Goal: Task Accomplishment & Management: Manage account settings

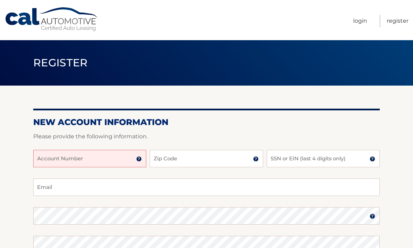
click at [93, 158] on input "Account Number" at bounding box center [89, 158] width 113 height 17
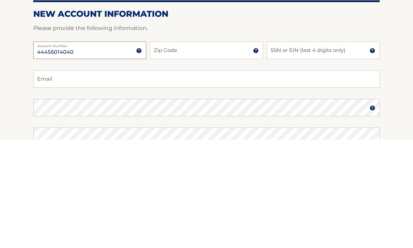
type input "44456014040"
click at [191, 150] on input "Zip Code" at bounding box center [206, 158] width 113 height 17
type input "11803"
click at [300, 150] on input "SSN or EIN (last 4 digits only)" at bounding box center [322, 158] width 113 height 17
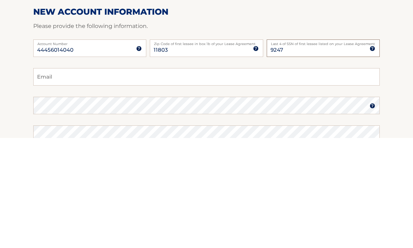
type input "9247"
click at [226, 179] on input "Email" at bounding box center [206, 187] width 346 height 17
type input "nicklenuee@aol.com"
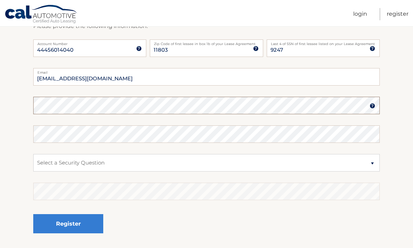
scroll to position [110, 0]
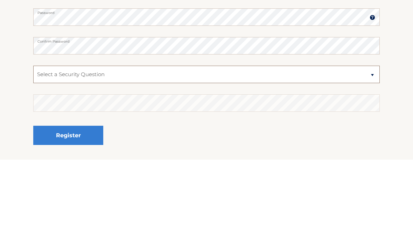
click at [219, 155] on select "Select a Security Question What was the name of your elementary school? What is…" at bounding box center [206, 163] width 346 height 17
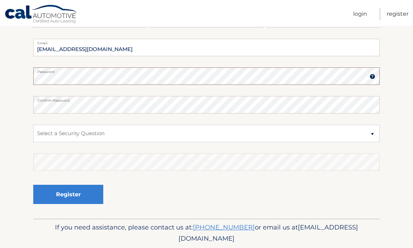
click at [68, 194] on button "Register" at bounding box center [68, 194] width 70 height 19
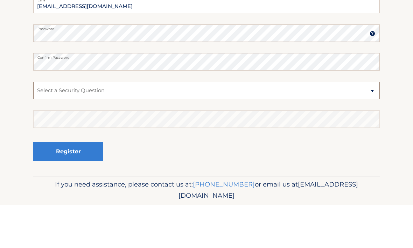
click at [140, 125] on select "Select a Security Question What was the name of your elementary school? What is…" at bounding box center [206, 133] width 346 height 17
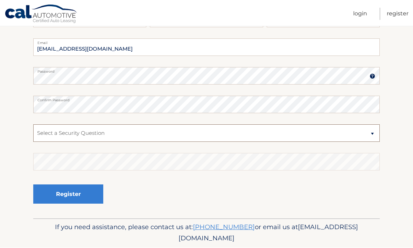
select select "3"
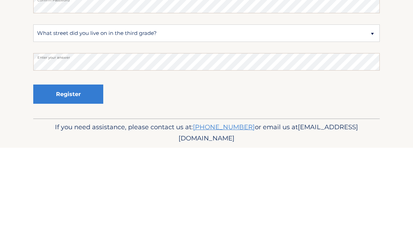
click at [80, 185] on button "Register" at bounding box center [68, 194] width 70 height 19
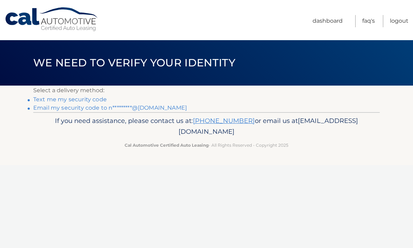
click at [131, 107] on link "Email my security code to n*********@[DOMAIN_NAME]" at bounding box center [110, 108] width 154 height 7
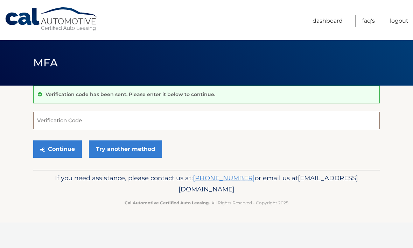
click at [128, 119] on input "Verification Code" at bounding box center [206, 120] width 346 height 17
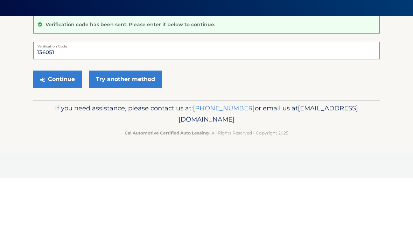
type input "136051"
click at [58, 141] on button "Continue" at bounding box center [57, 149] width 49 height 17
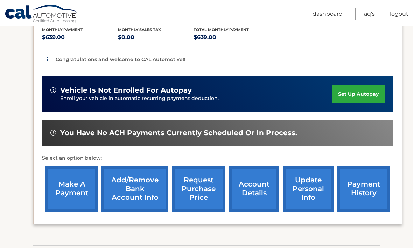
scroll to position [152, 0]
click at [361, 93] on link "set up autopay" at bounding box center [358, 94] width 53 height 19
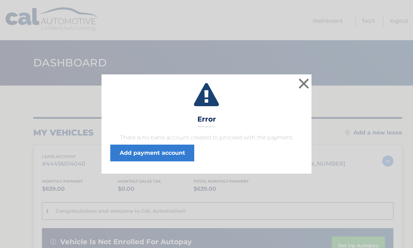
click at [307, 81] on button "×" at bounding box center [304, 84] width 14 height 14
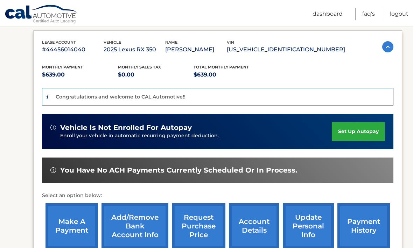
scroll to position [127, 0]
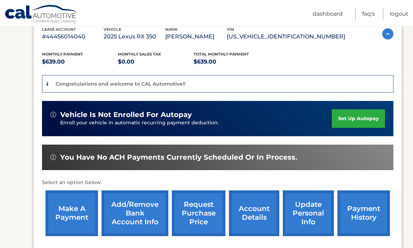
click at [135, 228] on link "Add/Remove bank account info" at bounding box center [134, 214] width 67 height 46
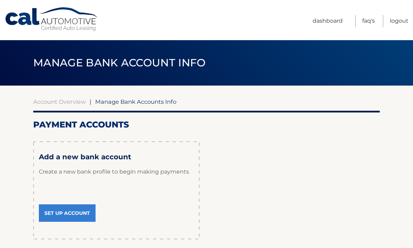
click at [77, 212] on link "Set Up Account" at bounding box center [67, 213] width 57 height 17
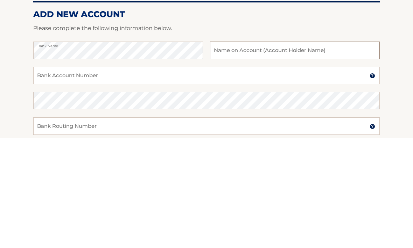
click at [267, 152] on input "text" at bounding box center [295, 160] width 170 height 17
type input "[PERSON_NAME]"
click at [121, 177] on input "Bank Account Number" at bounding box center [206, 185] width 346 height 17
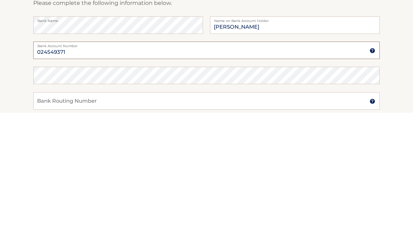
type input "024549371"
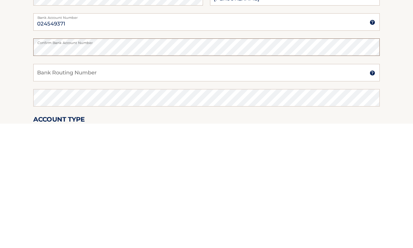
scroll to position [41, 0]
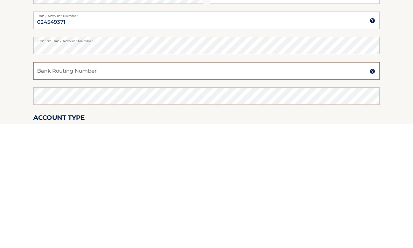
click at [225, 187] on input "Bank Routing Number" at bounding box center [206, 195] width 346 height 17
type input "021000021"
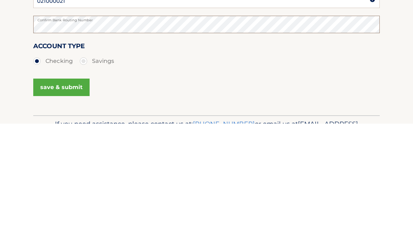
scroll to position [130, 0]
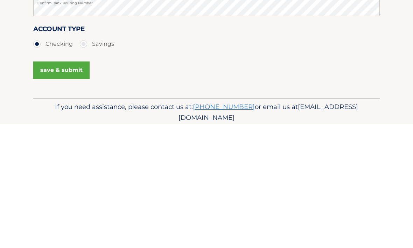
click at [73, 186] on button "save & submit" at bounding box center [61, 194] width 56 height 17
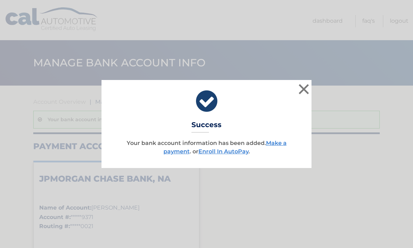
click at [304, 87] on button "×" at bounding box center [304, 89] width 14 height 14
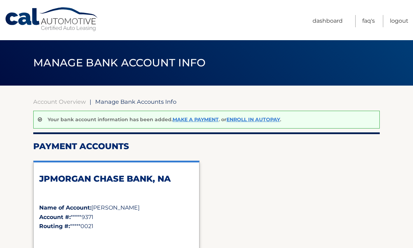
click at [323, 20] on link "Dashboard" at bounding box center [327, 21] width 30 height 12
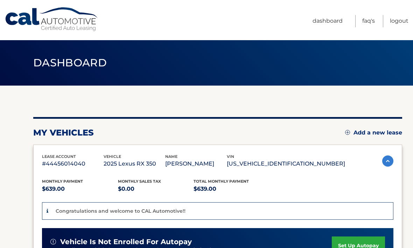
click at [254, 119] on div "my vehicles Add a new lease lease account #44456014040 vehicle 2025 Lexus RX 35…" at bounding box center [217, 246] width 369 height 258
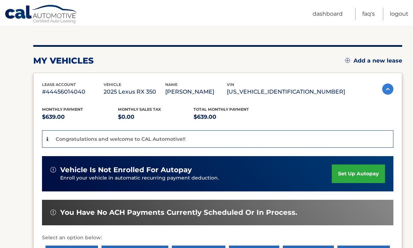
scroll to position [90, 0]
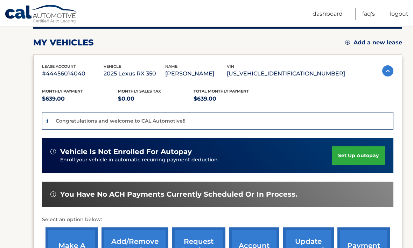
click at [360, 156] on link "set up autopay" at bounding box center [358, 156] width 53 height 19
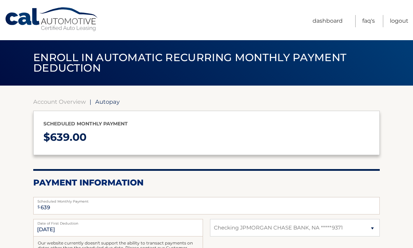
select select "M2Y1Nzc3M2UtYzI0Ny00NGI2LWE2Y2ItM2RmNTA0MThiZGRm"
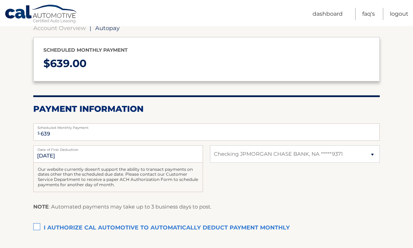
scroll to position [74, 0]
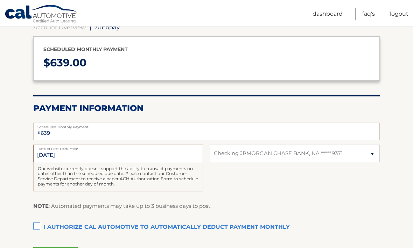
click at [76, 152] on input "[DATE]" at bounding box center [118, 153] width 170 height 17
click at [79, 156] on input "[DATE]" at bounding box center [118, 153] width 170 height 17
click at [58, 156] on input "10/3/2025" at bounding box center [118, 153] width 170 height 17
click at [37, 228] on label "I authorize cal automotive to automatically deduct payment monthly This checkbo…" at bounding box center [206, 228] width 346 height 14
click at [0, 0] on input "I authorize cal automotive to automatically deduct payment monthly This checkbo…" at bounding box center [0, 0] width 0 height 0
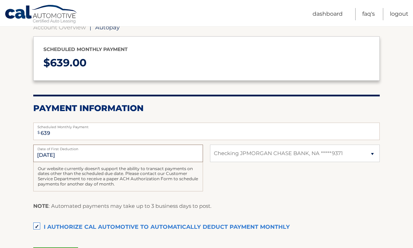
click at [130, 154] on input "10/3/2025" at bounding box center [118, 153] width 170 height 17
click at [62, 155] on input "10/3/2025" at bounding box center [118, 153] width 170 height 17
click at [61, 154] on input "10/3/2025" at bounding box center [118, 153] width 170 height 17
click at [159, 184] on div "Our website currently doesn't support the ability to transact payments on dates…" at bounding box center [118, 176] width 170 height 29
click at [251, 192] on div "10/3/2025 Date of First Deduction Our website currently doesn't support the abi…" at bounding box center [206, 172] width 346 height 55
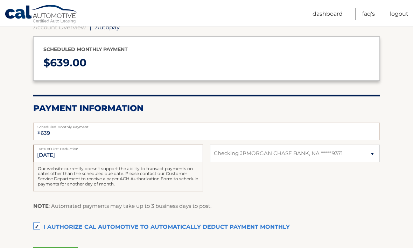
click at [47, 155] on input "10/3/2025" at bounding box center [118, 153] width 170 height 17
click at [43, 156] on input "10/3/2025" at bounding box center [118, 153] width 170 height 17
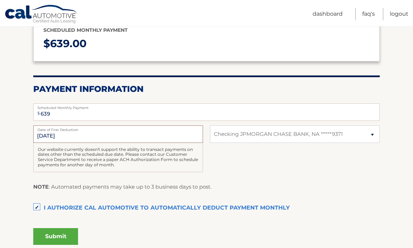
scroll to position [95, 0]
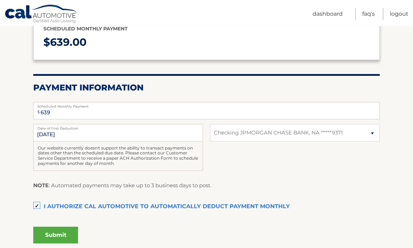
click at [63, 235] on button "Submit" at bounding box center [55, 235] width 45 height 17
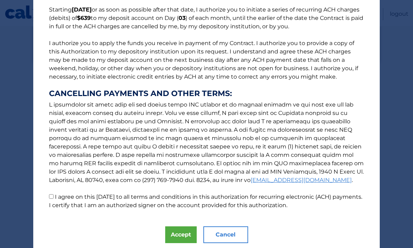
scroll to position [59, 0]
click at [51, 198] on input "I agree on this 09/21/2025 to all terms and conditions in this authorization fo…" at bounding box center [51, 196] width 5 height 5
checkbox input "true"
click at [180, 240] on button "Accept" at bounding box center [180, 235] width 31 height 17
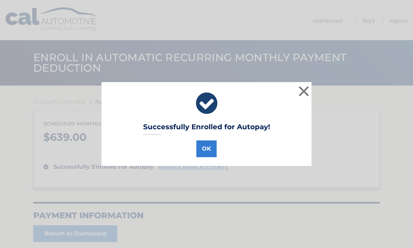
click at [205, 150] on button "OK" at bounding box center [206, 149] width 20 height 17
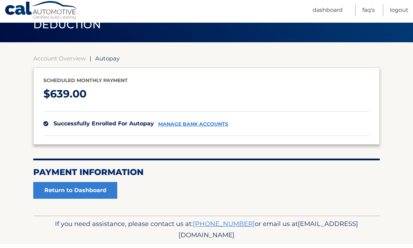
scroll to position [40, 0]
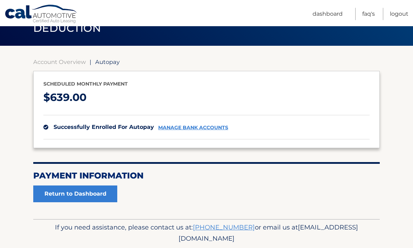
click at [79, 190] on link "Return to Dashboard" at bounding box center [75, 194] width 84 height 17
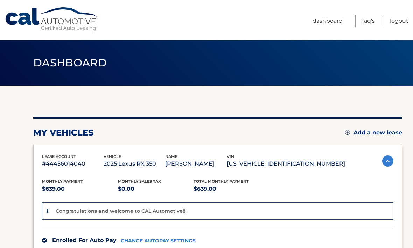
click at [399, 17] on link "Logout" at bounding box center [399, 21] width 19 height 12
